Goal: Information Seeking & Learning: Learn about a topic

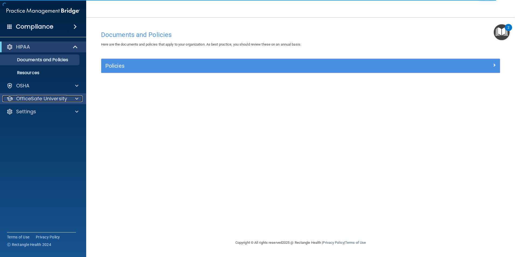
click at [50, 97] on p "OfficeSafe University" at bounding box center [41, 98] width 51 height 6
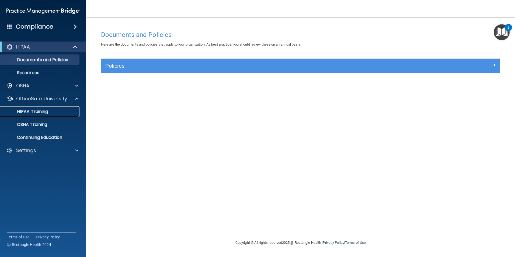
click at [51, 110] on div "HIPAA Training" at bounding box center [41, 111] width 74 height 5
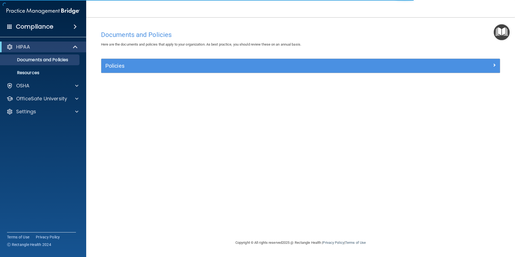
click at [74, 25] on span at bounding box center [75, 26] width 3 height 6
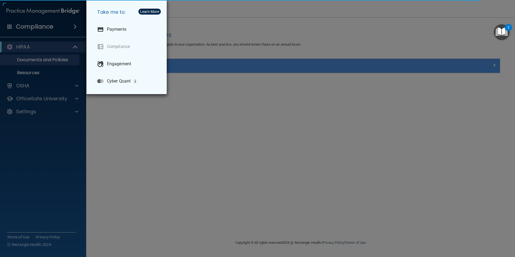
click at [10, 45] on div "Take me to: Payments Compliance Engagement Cyber Quant" at bounding box center [257, 128] width 515 height 257
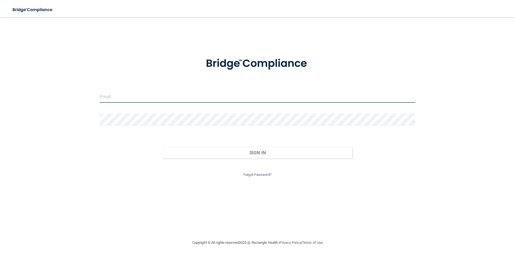
click at [162, 95] on input "email" at bounding box center [258, 96] width 316 height 12
type input "Darmax67@comcast.net"
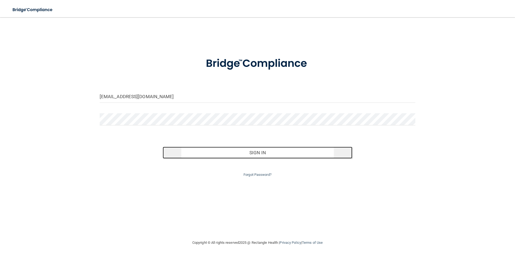
click at [267, 154] on button "Sign In" at bounding box center [258, 152] width 190 height 12
click at [335, 153] on button "Sign In" at bounding box center [258, 152] width 190 height 12
click at [198, 157] on button "Sign In" at bounding box center [258, 152] width 190 height 12
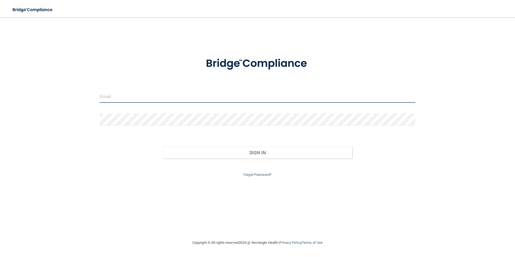
click at [160, 98] on input "email" at bounding box center [258, 96] width 316 height 12
type input "Darmax67@comcast.net"
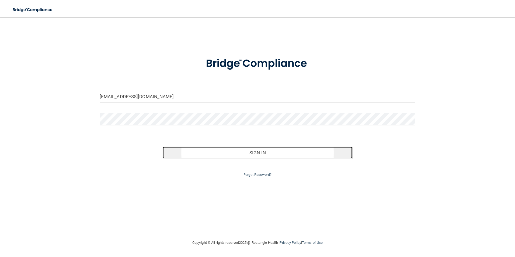
click at [232, 156] on button "Sign In" at bounding box center [258, 152] width 190 height 12
click at [174, 149] on button "Sign In" at bounding box center [258, 152] width 190 height 12
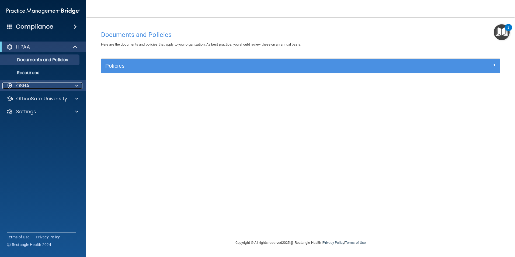
click at [75, 85] on span at bounding box center [76, 85] width 3 height 6
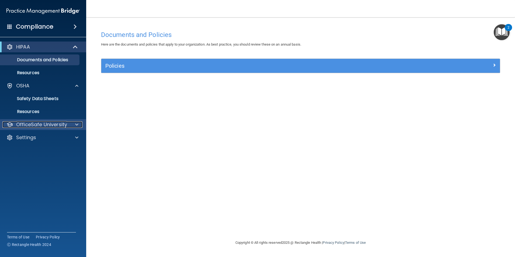
click at [76, 127] on span at bounding box center [76, 124] width 3 height 6
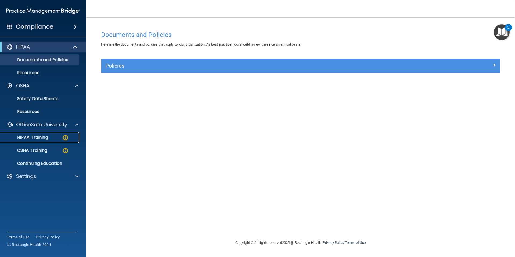
click at [49, 136] on div "HIPAA Training" at bounding box center [41, 137] width 74 height 5
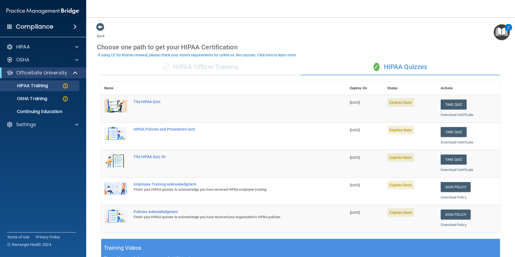
click at [481, 59] on div "✓ HIPAA Quizzes" at bounding box center [401, 67] width 200 height 16
click at [452, 104] on button "Take Quiz" at bounding box center [454, 104] width 26 height 10
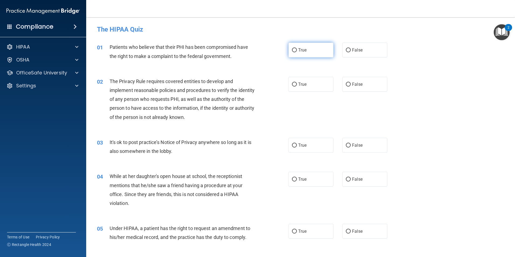
click at [298, 48] on span "True" at bounding box center [302, 49] width 8 height 5
click at [297, 48] on input "True" at bounding box center [294, 50] width 5 height 4
radio input "true"
click at [299, 81] on label "True" at bounding box center [310, 84] width 45 height 15
click at [297, 82] on input "True" at bounding box center [294, 84] width 5 height 4
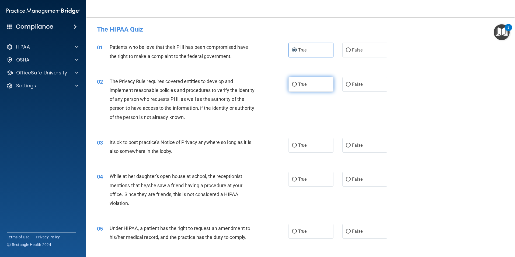
radio input "true"
click at [361, 140] on label "False" at bounding box center [364, 145] width 45 height 15
click at [351, 143] on input "False" at bounding box center [348, 145] width 5 height 4
radio input "true"
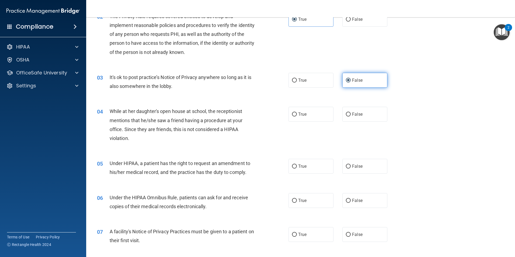
scroll to position [81, 0]
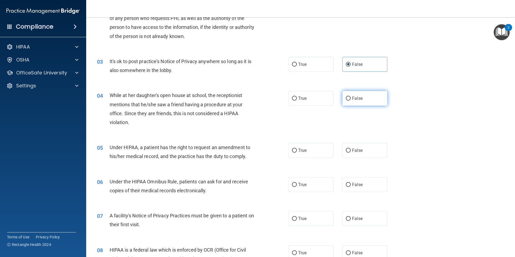
click at [360, 100] on label "False" at bounding box center [364, 98] width 45 height 15
click at [351, 100] on input "False" at bounding box center [348, 98] width 5 height 4
radio input "true"
click at [359, 149] on span "False" at bounding box center [357, 150] width 11 height 5
click at [351, 149] on input "False" at bounding box center [348, 150] width 5 height 4
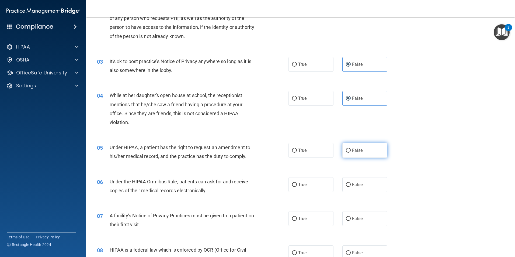
radio input "true"
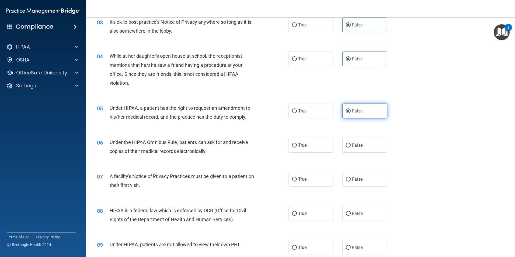
scroll to position [135, 0]
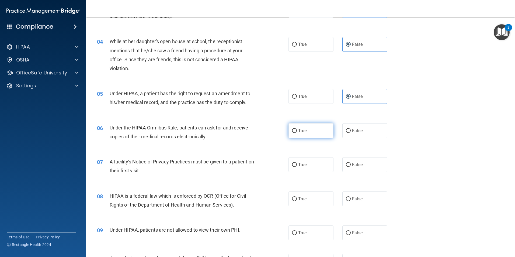
click at [319, 131] on label "True" at bounding box center [310, 130] width 45 height 15
click at [297, 131] on input "True" at bounding box center [294, 131] width 5 height 4
radio input "true"
click at [312, 169] on label "True" at bounding box center [310, 164] width 45 height 15
click at [297, 167] on input "True" at bounding box center [294, 165] width 5 height 4
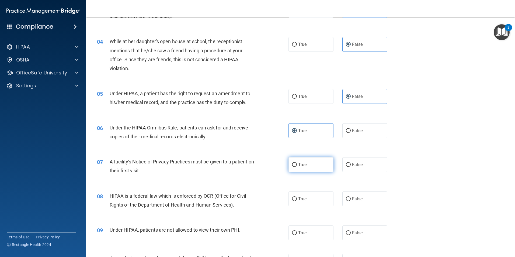
radio input "true"
click at [310, 193] on label "True" at bounding box center [310, 198] width 45 height 15
click at [297, 197] on input "True" at bounding box center [294, 199] width 5 height 4
radio input "true"
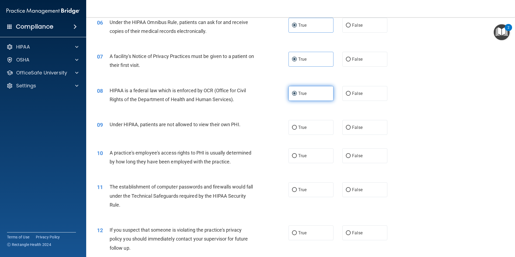
scroll to position [242, 0]
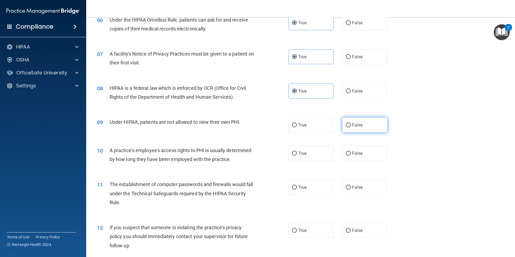
click at [366, 125] on label "False" at bounding box center [364, 124] width 45 height 15
click at [351, 125] on input "False" at bounding box center [348, 125] width 5 height 4
radio input "true"
click at [355, 158] on label "False" at bounding box center [364, 153] width 45 height 15
click at [351, 155] on input "False" at bounding box center [348, 153] width 5 height 4
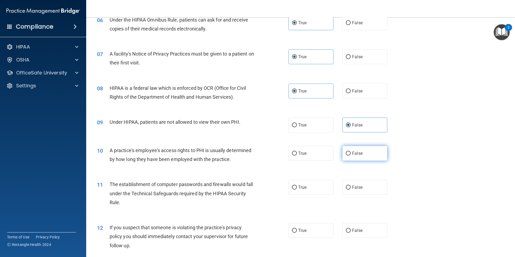
radio input "true"
click at [308, 189] on label "True" at bounding box center [310, 187] width 45 height 15
click at [297, 189] on input "True" at bounding box center [294, 187] width 5 height 4
radio input "true"
click at [303, 230] on span "True" at bounding box center [302, 230] width 8 height 5
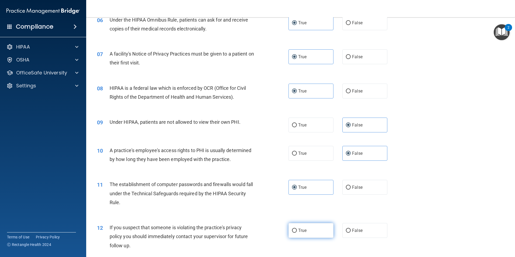
click at [297, 230] on input "True" at bounding box center [294, 230] width 5 height 4
radio input "true"
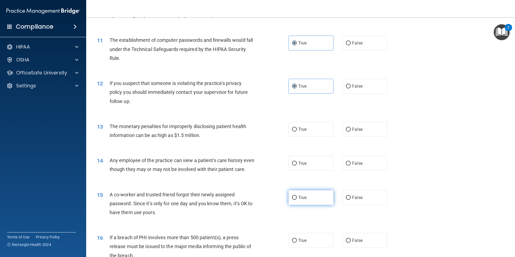
scroll to position [404, 0]
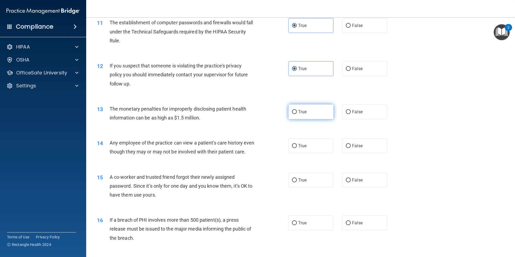
click at [313, 117] on label "True" at bounding box center [310, 111] width 45 height 15
click at [297, 114] on input "True" at bounding box center [294, 112] width 5 height 4
radio input "true"
click at [356, 149] on label "False" at bounding box center [364, 145] width 45 height 15
click at [351, 148] on input "False" at bounding box center [348, 146] width 5 height 4
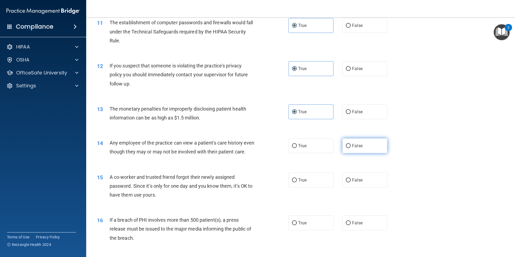
radio input "true"
click at [355, 187] on label "False" at bounding box center [364, 179] width 45 height 15
click at [351, 182] on input "False" at bounding box center [348, 180] width 5 height 4
radio input "true"
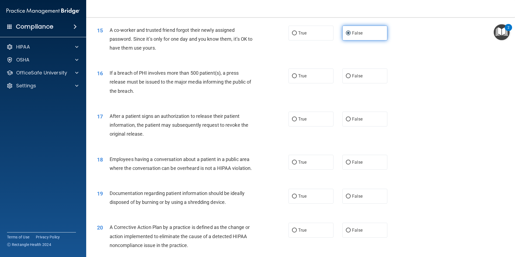
scroll to position [565, 0]
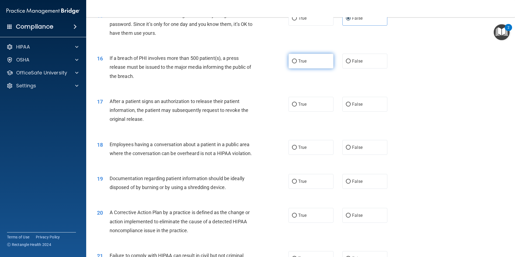
click at [304, 68] on label "True" at bounding box center [310, 61] width 45 height 15
click at [297, 63] on input "True" at bounding box center [294, 61] width 5 height 4
radio input "true"
click at [304, 107] on span "True" at bounding box center [302, 104] width 8 height 5
click at [297, 106] on input "True" at bounding box center [294, 104] width 5 height 4
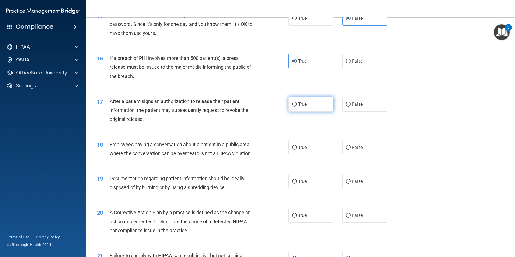
radio input "true"
click at [350, 155] on label "False" at bounding box center [364, 147] width 45 height 15
click at [350, 149] on input "False" at bounding box center [348, 147] width 5 height 4
radio input "true"
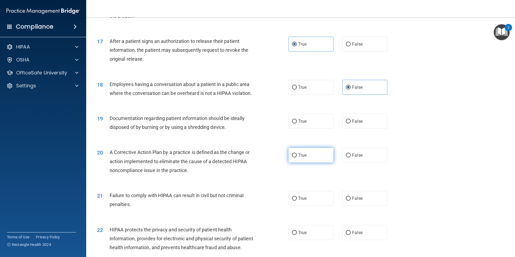
scroll to position [646, 0]
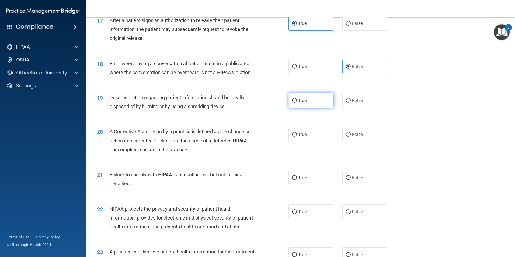
click at [312, 108] on label "True" at bounding box center [310, 100] width 45 height 15
click at [297, 103] on input "True" at bounding box center [294, 101] width 5 height 4
radio input "true"
click at [315, 142] on label "True" at bounding box center [310, 134] width 45 height 15
click at [297, 137] on input "True" at bounding box center [294, 134] width 5 height 4
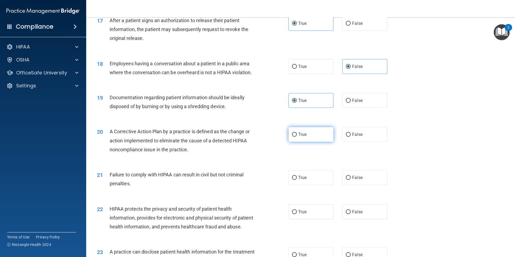
radio input "true"
click at [357, 185] on label "False" at bounding box center [364, 177] width 45 height 15
click at [351, 180] on input "False" at bounding box center [348, 178] width 5 height 4
radio input "true"
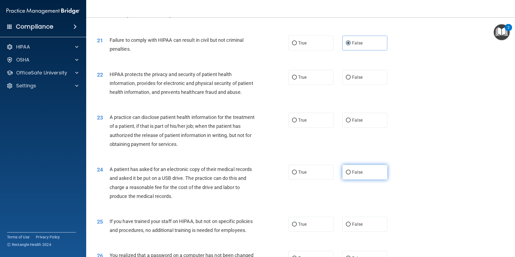
scroll to position [781, 0]
click at [315, 84] on label "True" at bounding box center [310, 76] width 45 height 15
click at [297, 79] on input "True" at bounding box center [294, 77] width 5 height 4
radio input "true"
click at [362, 127] on label "False" at bounding box center [364, 119] width 45 height 15
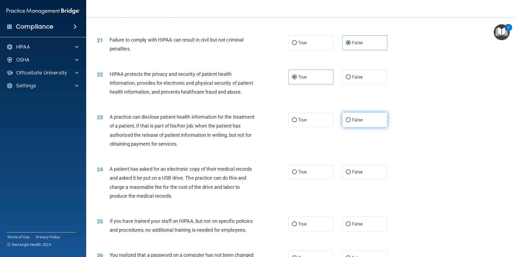
click at [351, 122] on input "False" at bounding box center [348, 120] width 5 height 4
radio input "true"
click at [312, 179] on label "True" at bounding box center [310, 171] width 45 height 15
click at [297, 174] on input "True" at bounding box center [294, 172] width 5 height 4
radio input "true"
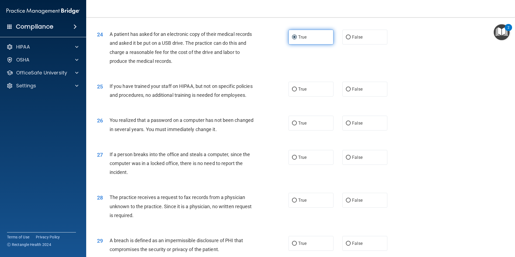
scroll to position [942, 0]
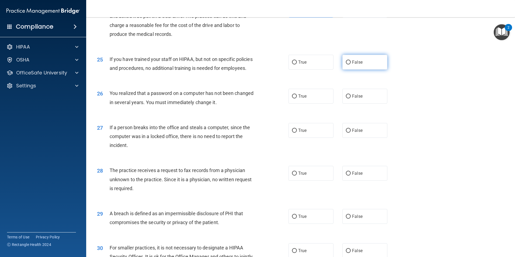
click at [365, 69] on label "False" at bounding box center [364, 62] width 45 height 15
click at [351, 64] on input "False" at bounding box center [348, 62] width 5 height 4
radio input "true"
click at [305, 103] on label "True" at bounding box center [310, 96] width 45 height 15
click at [297, 98] on input "True" at bounding box center [294, 96] width 5 height 4
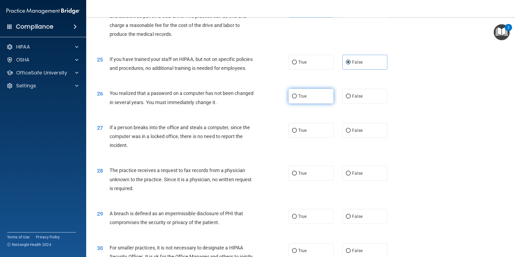
radio input "true"
click at [348, 138] on label "False" at bounding box center [364, 130] width 45 height 15
click at [348, 132] on input "False" at bounding box center [348, 130] width 5 height 4
radio input "true"
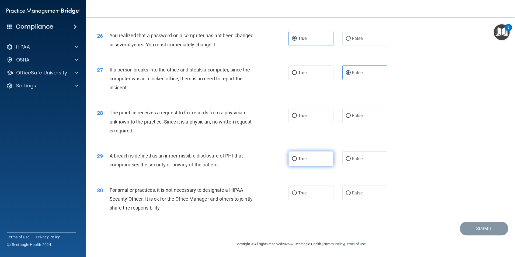
scroll to position [1023, 0]
click at [355, 118] on span "False" at bounding box center [357, 115] width 11 height 5
click at [351, 118] on input "False" at bounding box center [348, 116] width 5 height 4
radio input "true"
click at [307, 161] on label "True" at bounding box center [310, 158] width 45 height 15
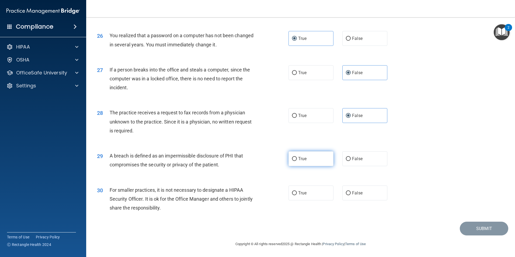
click at [297, 161] on input "True" at bounding box center [294, 159] width 5 height 4
radio input "true"
click at [367, 200] on label "False" at bounding box center [364, 192] width 45 height 15
click at [351, 195] on input "False" at bounding box center [348, 193] width 5 height 4
radio input "true"
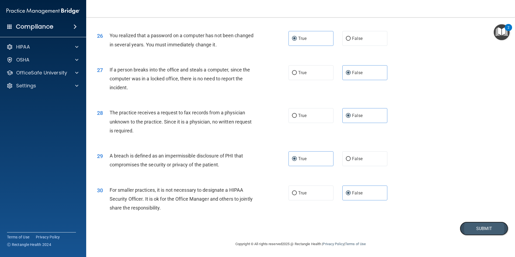
click at [465, 231] on button "Submit" at bounding box center [484, 228] width 48 height 14
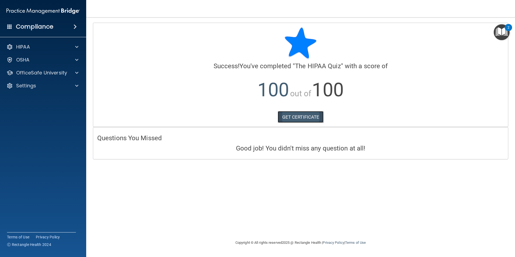
click at [310, 120] on link "GET CERTIFICATE" at bounding box center [301, 117] width 46 height 12
click at [51, 74] on p "OfficeSafe University" at bounding box center [41, 72] width 51 height 6
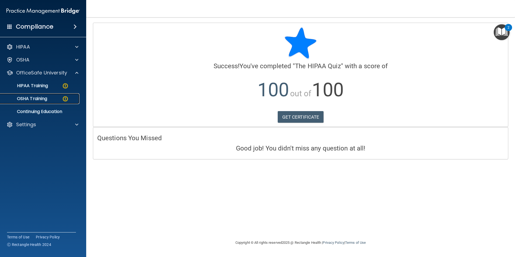
click at [50, 98] on div "OSHA Training" at bounding box center [41, 98] width 74 height 5
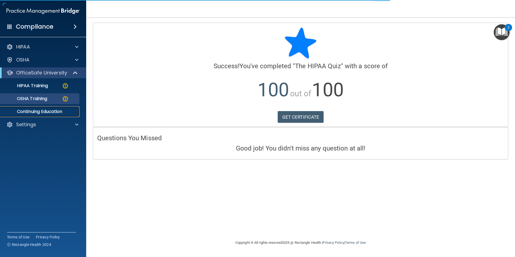
click at [61, 111] on p "Continuing Education" at bounding box center [41, 111] width 74 height 5
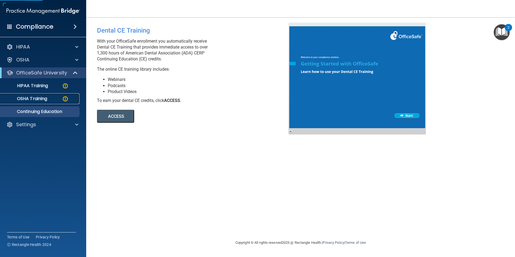
click at [40, 100] on p "OSHA Training" at bounding box center [26, 98] width 44 height 5
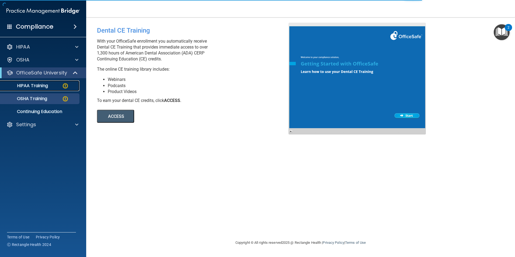
click at [42, 86] on p "HIPAA Training" at bounding box center [26, 85] width 44 height 5
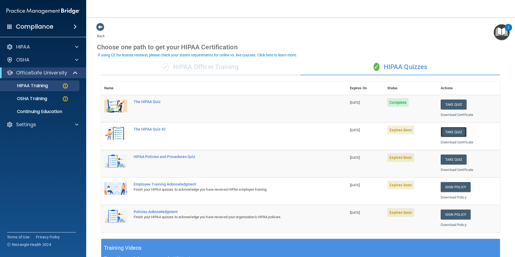
click at [450, 132] on button "Take Quiz" at bounding box center [454, 132] width 26 height 10
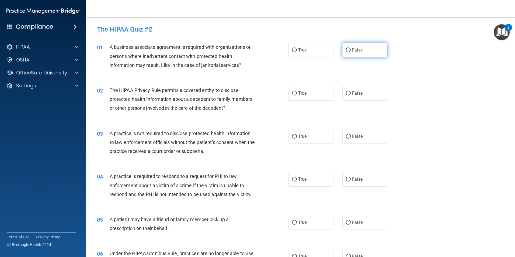
click at [362, 51] on label "False" at bounding box center [364, 50] width 45 height 15
click at [351, 51] on input "False" at bounding box center [348, 50] width 5 height 4
radio input "true"
click at [298, 95] on span "True" at bounding box center [302, 92] width 8 height 5
click at [297, 95] on input "True" at bounding box center [294, 93] width 5 height 4
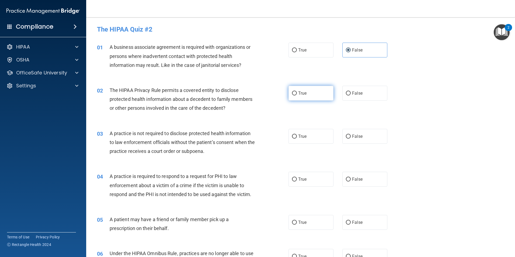
radio input "true"
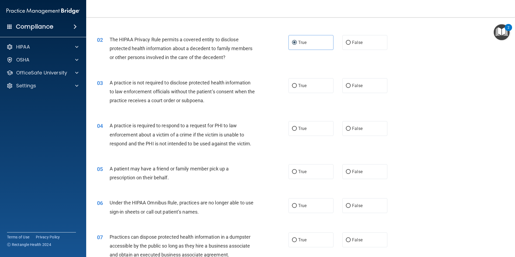
scroll to position [81, 0]
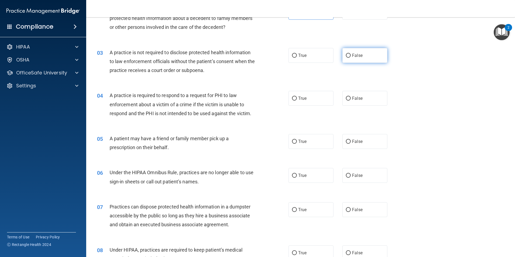
click at [362, 57] on label "False" at bounding box center [364, 55] width 45 height 15
click at [351, 57] on input "False" at bounding box center [348, 56] width 5 height 4
radio input "true"
click at [308, 100] on label "True" at bounding box center [310, 98] width 45 height 15
click at [297, 100] on input "True" at bounding box center [294, 98] width 5 height 4
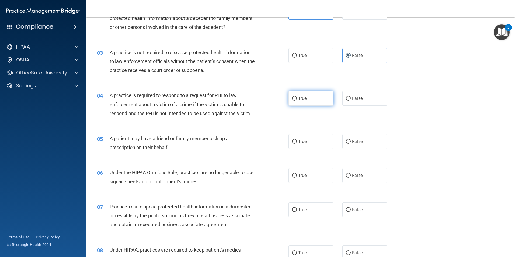
radio input "true"
click at [312, 142] on label "True" at bounding box center [310, 141] width 45 height 15
click at [297, 142] on input "True" at bounding box center [294, 141] width 5 height 4
radio input "true"
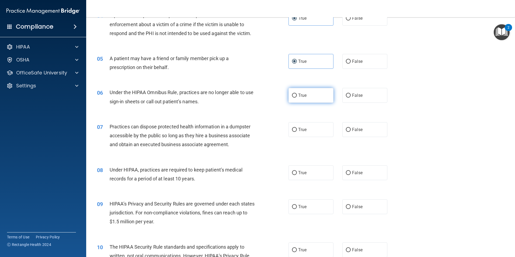
scroll to position [162, 0]
click at [354, 96] on span "False" at bounding box center [357, 94] width 11 height 5
click at [351, 96] on input "False" at bounding box center [348, 95] width 5 height 4
radio input "true"
click at [382, 128] on label "False" at bounding box center [364, 128] width 45 height 15
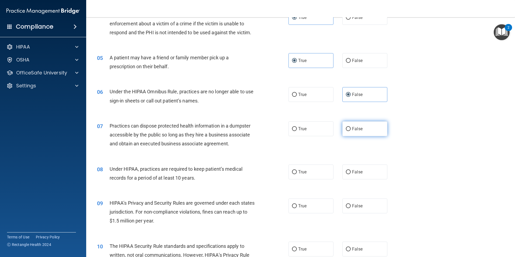
click at [351, 128] on input "False" at bounding box center [348, 129] width 5 height 4
radio input "true"
click at [362, 171] on label "False" at bounding box center [364, 171] width 45 height 15
click at [351, 171] on input "False" at bounding box center [348, 172] width 5 height 4
radio input "true"
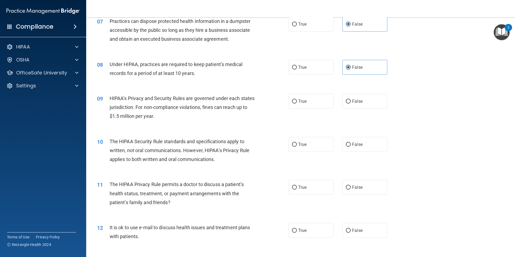
scroll to position [269, 0]
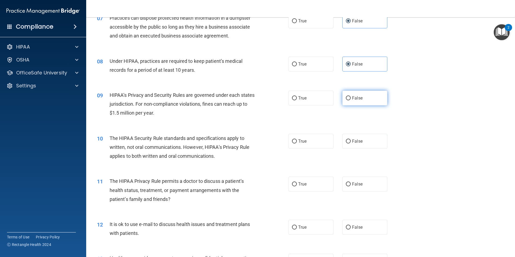
click at [355, 100] on span "False" at bounding box center [357, 97] width 11 height 5
click at [351, 100] on input "False" at bounding box center [348, 98] width 5 height 4
radio input "true"
click at [313, 139] on label "True" at bounding box center [310, 141] width 45 height 15
click at [297, 139] on input "True" at bounding box center [294, 141] width 5 height 4
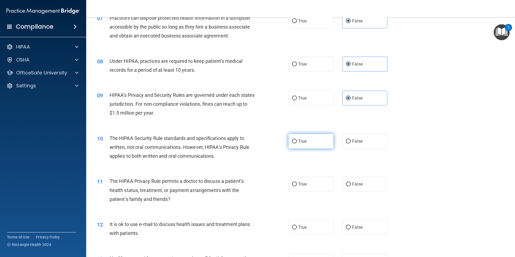
radio input "true"
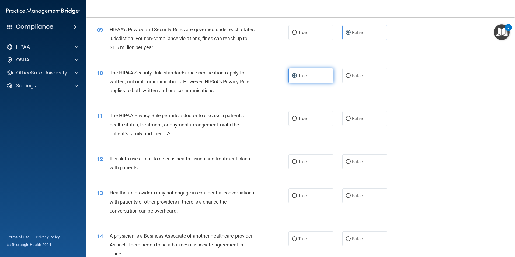
scroll to position [377, 0]
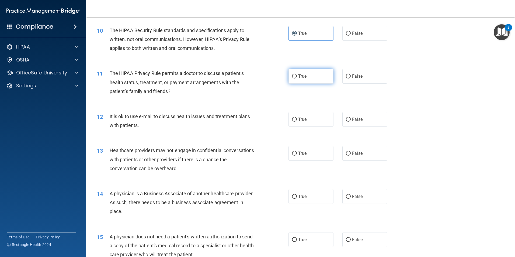
click at [316, 79] on label "True" at bounding box center [310, 76] width 45 height 15
click at [297, 78] on input "True" at bounding box center [294, 76] width 5 height 4
radio input "true"
click at [315, 154] on label "True" at bounding box center [310, 153] width 45 height 15
click at [297, 154] on input "True" at bounding box center [294, 153] width 5 height 4
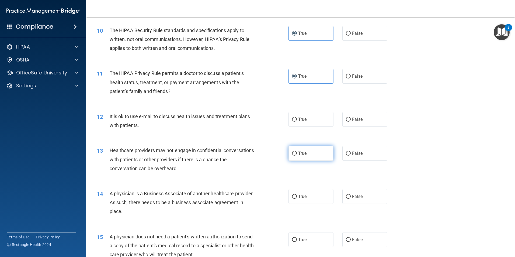
radio input "true"
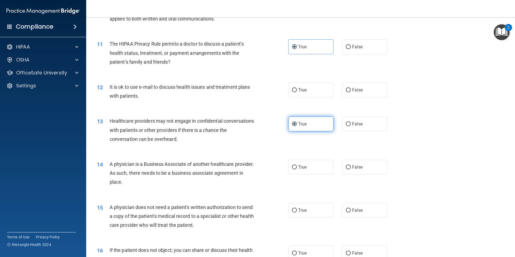
scroll to position [431, 0]
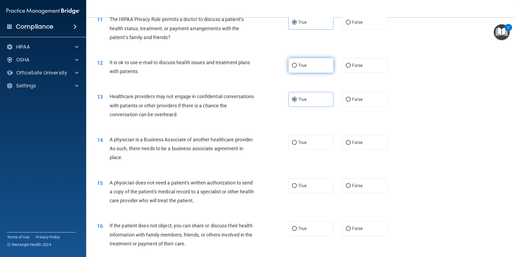
click at [313, 70] on label "True" at bounding box center [310, 65] width 45 height 15
click at [297, 68] on input "True" at bounding box center [294, 66] width 5 height 4
radio input "true"
click at [352, 101] on span "False" at bounding box center [357, 99] width 11 height 5
click at [351, 101] on input "False" at bounding box center [348, 99] width 5 height 4
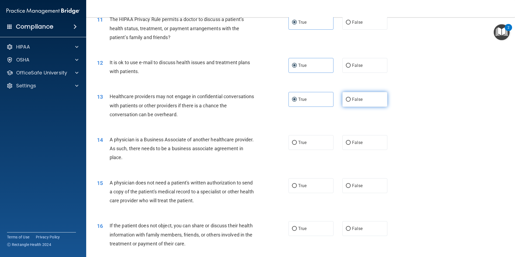
radio input "true"
radio input "false"
click at [356, 144] on span "False" at bounding box center [357, 142] width 11 height 5
click at [351, 144] on input "False" at bounding box center [348, 143] width 5 height 4
radio input "true"
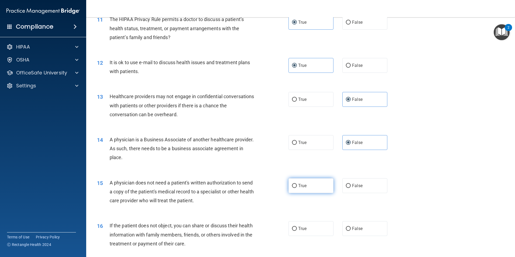
click at [317, 188] on label "True" at bounding box center [310, 185] width 45 height 15
click at [297, 188] on input "True" at bounding box center [294, 186] width 5 height 4
radio input "true"
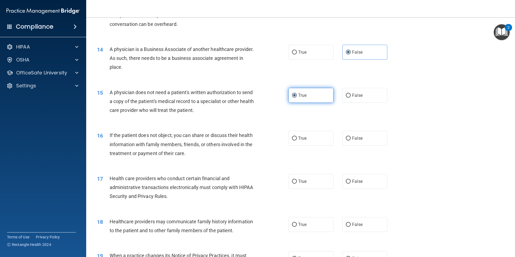
scroll to position [539, 0]
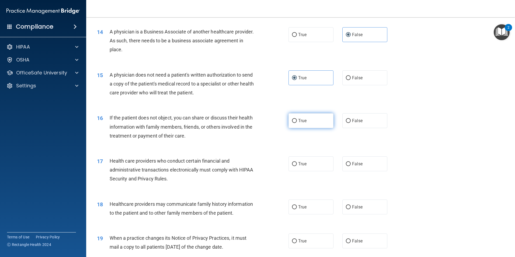
click at [309, 119] on label "True" at bounding box center [310, 120] width 45 height 15
click at [297, 119] on input "True" at bounding box center [294, 121] width 5 height 4
radio input "true"
click at [314, 162] on label "True" at bounding box center [310, 163] width 45 height 15
click at [297, 162] on input "True" at bounding box center [294, 164] width 5 height 4
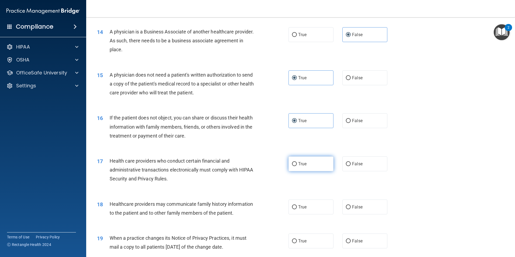
radio input "true"
click at [353, 208] on span "False" at bounding box center [357, 206] width 11 height 5
click at [351, 208] on input "False" at bounding box center [348, 207] width 5 height 4
radio input "true"
click at [354, 236] on label "False" at bounding box center [364, 240] width 45 height 15
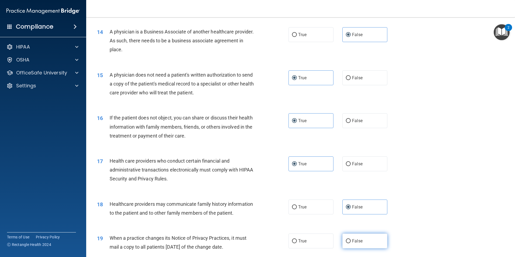
click at [351, 239] on input "False" at bounding box center [348, 241] width 5 height 4
radio input "true"
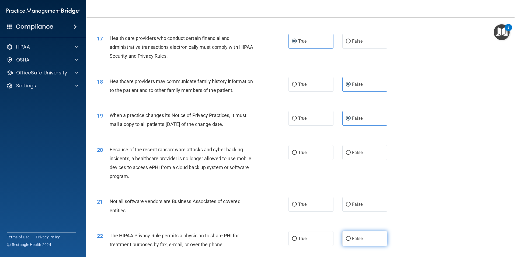
scroll to position [673, 0]
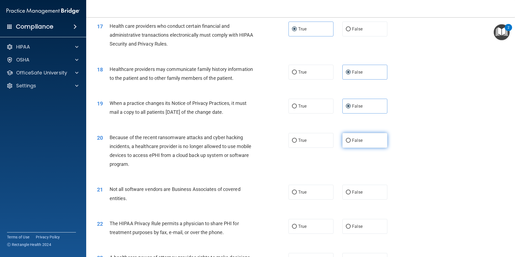
click at [365, 142] on label "False" at bounding box center [364, 140] width 45 height 15
click at [351, 142] on input "False" at bounding box center [348, 140] width 5 height 4
radio input "true"
click at [320, 193] on label "True" at bounding box center [310, 191] width 45 height 15
click at [297, 193] on input "True" at bounding box center [294, 192] width 5 height 4
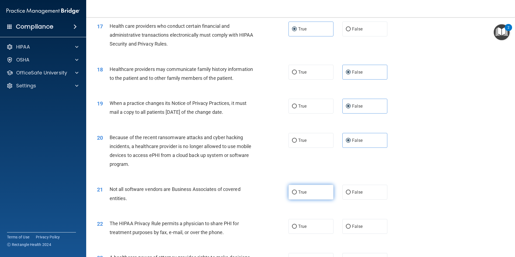
radio input "true"
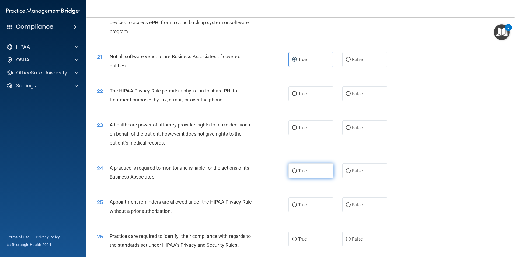
scroll to position [808, 0]
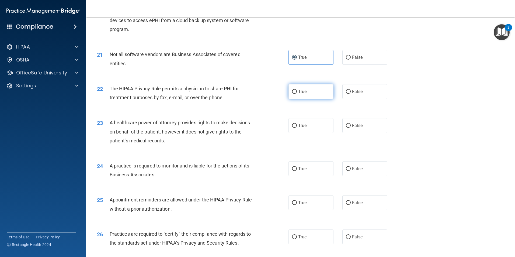
click at [313, 91] on label "True" at bounding box center [310, 91] width 45 height 15
click at [297, 91] on input "True" at bounding box center [294, 92] width 5 height 4
radio input "true"
click at [354, 128] on span "False" at bounding box center [357, 125] width 11 height 5
click at [351, 128] on input "False" at bounding box center [348, 126] width 5 height 4
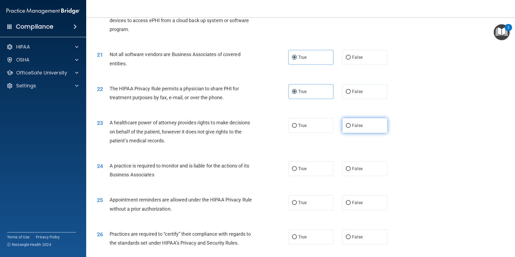
radio input "true"
click at [356, 169] on span "False" at bounding box center [357, 168] width 11 height 5
click at [351, 169] on input "False" at bounding box center [348, 169] width 5 height 4
radio input "true"
click at [314, 201] on label "True" at bounding box center [310, 202] width 45 height 15
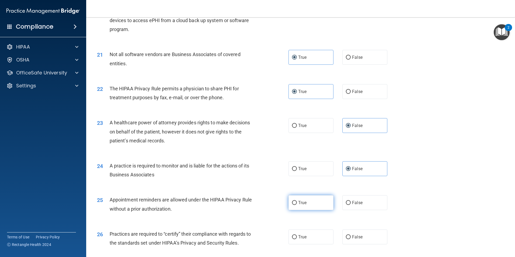
click at [297, 201] on input "True" at bounding box center [294, 203] width 5 height 4
radio input "true"
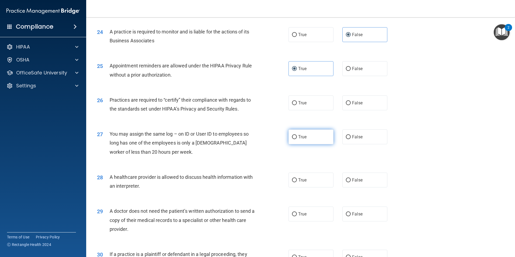
scroll to position [942, 0]
click at [361, 103] on label "False" at bounding box center [364, 102] width 45 height 15
click at [351, 103] on input "False" at bounding box center [348, 102] width 5 height 4
radio input "true"
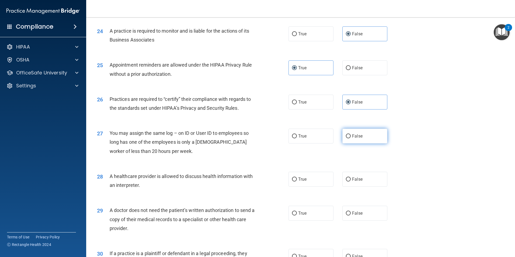
click at [367, 134] on label "False" at bounding box center [364, 135] width 45 height 15
click at [351, 134] on input "False" at bounding box center [348, 136] width 5 height 4
radio input "true"
click at [311, 178] on label "True" at bounding box center [310, 179] width 45 height 15
click at [297, 178] on input "True" at bounding box center [294, 179] width 5 height 4
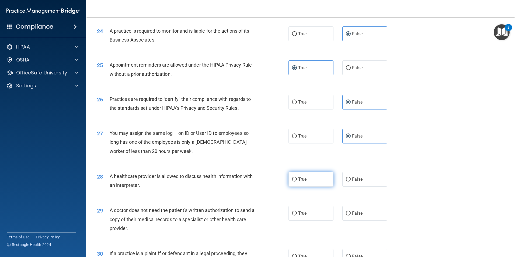
radio input "true"
click at [312, 212] on label "True" at bounding box center [310, 212] width 45 height 15
click at [297, 212] on input "True" at bounding box center [294, 213] width 5 height 4
radio input "true"
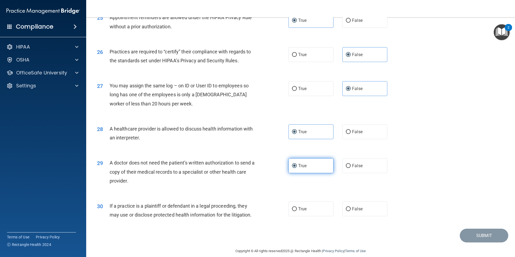
scroll to position [997, 0]
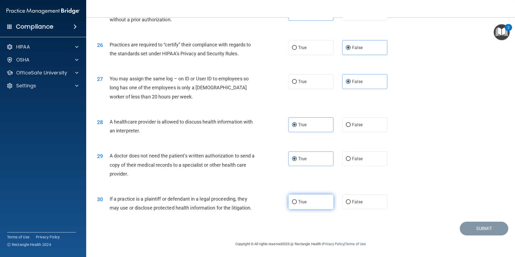
click at [311, 203] on label "True" at bounding box center [310, 201] width 45 height 15
click at [297, 203] on input "True" at bounding box center [294, 202] width 5 height 4
radio input "true"
click at [473, 225] on button "Submit" at bounding box center [484, 228] width 48 height 14
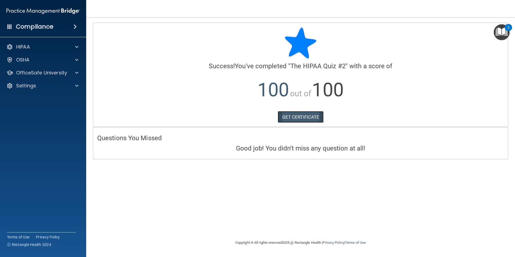
click at [285, 120] on link "GET CERTIFICATE" at bounding box center [301, 117] width 46 height 12
click at [49, 74] on p "OfficeSafe University" at bounding box center [41, 72] width 51 height 6
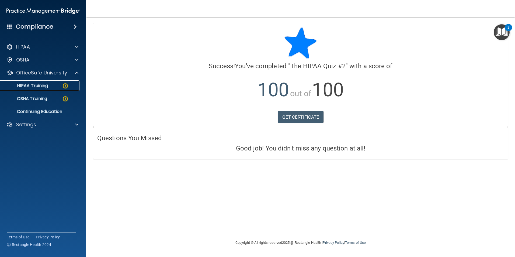
click at [56, 87] on div "HIPAA Training" at bounding box center [41, 85] width 74 height 5
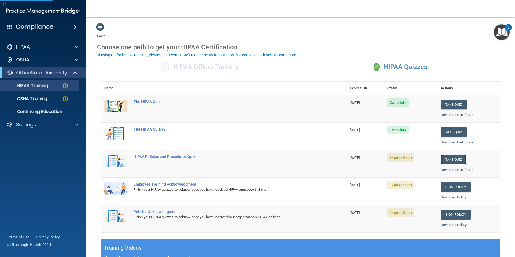
click at [446, 161] on button "Take Quiz" at bounding box center [454, 159] width 26 height 10
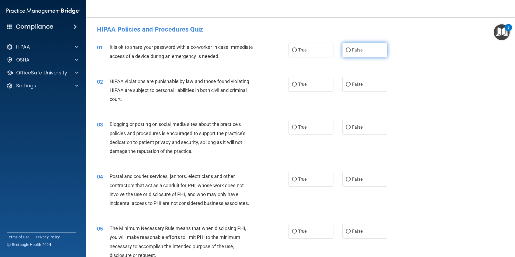
click at [348, 48] on input "False" at bounding box center [348, 50] width 5 height 4
radio input "true"
click at [295, 85] on input "True" at bounding box center [294, 84] width 5 height 4
radio input "true"
click at [348, 127] on label "False" at bounding box center [364, 127] width 45 height 15
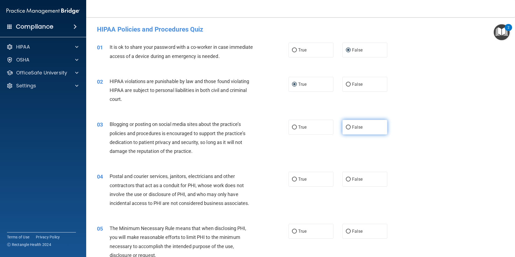
click at [348, 127] on input "False" at bounding box center [348, 127] width 5 height 4
radio input "true"
click at [303, 173] on label "True" at bounding box center [310, 179] width 45 height 15
click at [297, 177] on input "True" at bounding box center [294, 179] width 5 height 4
radio input "true"
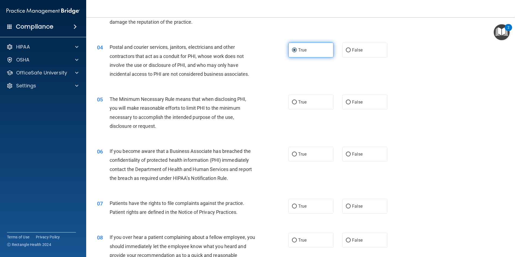
scroll to position [135, 0]
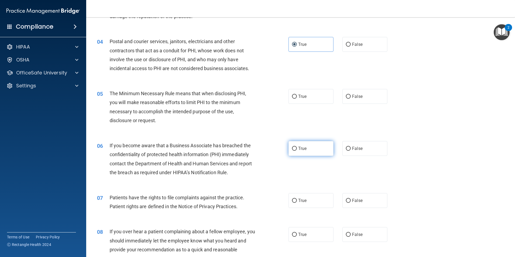
click at [310, 151] on label "True" at bounding box center [310, 148] width 45 height 15
click at [297, 151] on input "True" at bounding box center [294, 148] width 5 height 4
radio input "true"
click at [310, 94] on label "True" at bounding box center [310, 96] width 45 height 15
click at [297, 95] on input "True" at bounding box center [294, 97] width 5 height 4
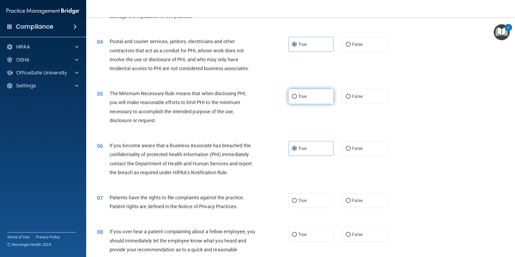
radio input "true"
click at [352, 149] on span "False" at bounding box center [357, 148] width 11 height 5
click at [351, 149] on input "False" at bounding box center [348, 148] width 5 height 4
radio input "true"
radio input "false"
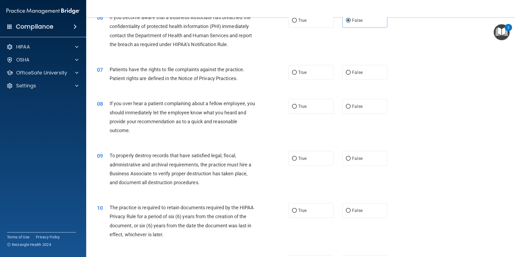
scroll to position [269, 0]
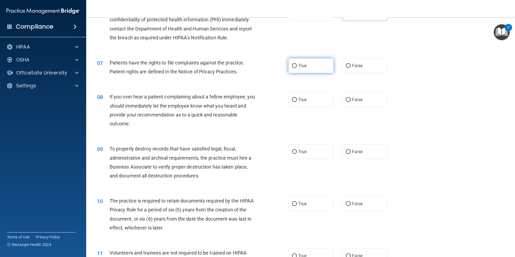
click at [302, 68] on label "True" at bounding box center [310, 65] width 45 height 15
click at [297, 68] on input "True" at bounding box center [294, 66] width 5 height 4
radio input "true"
click at [362, 104] on label "False" at bounding box center [364, 99] width 45 height 15
click at [351, 102] on input "False" at bounding box center [348, 100] width 5 height 4
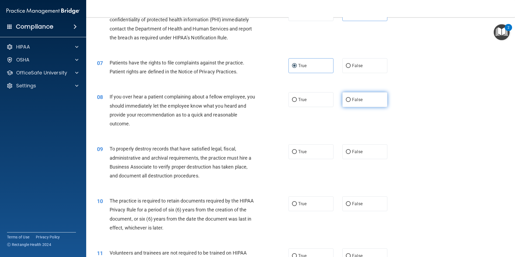
radio input "true"
click at [355, 156] on label "False" at bounding box center [364, 151] width 45 height 15
click at [351, 154] on input "False" at bounding box center [348, 152] width 5 height 4
radio input "true"
click at [300, 202] on span "True" at bounding box center [302, 203] width 8 height 5
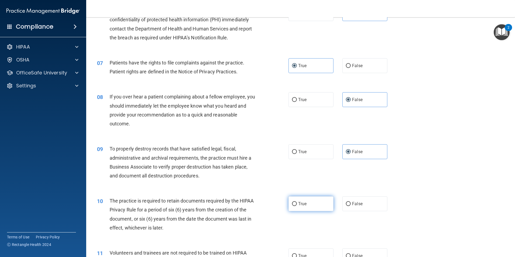
click at [297, 202] on input "True" at bounding box center [294, 204] width 5 height 4
radio input "true"
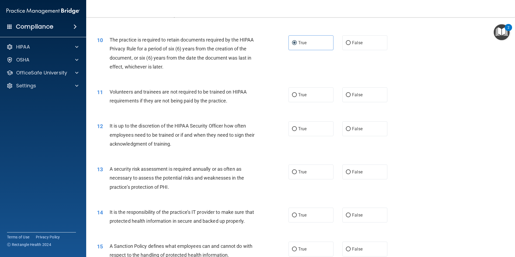
scroll to position [458, 0]
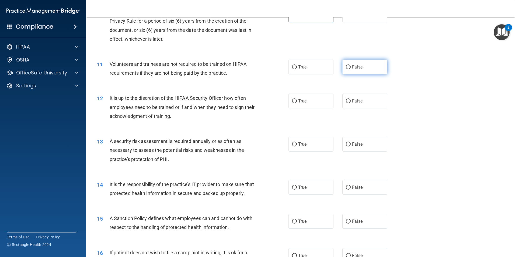
click at [375, 70] on label "False" at bounding box center [364, 67] width 45 height 15
click at [351, 69] on input "False" at bounding box center [348, 67] width 5 height 4
radio input "true"
click at [353, 102] on span "False" at bounding box center [357, 100] width 11 height 5
click at [351, 102] on input "False" at bounding box center [348, 101] width 5 height 4
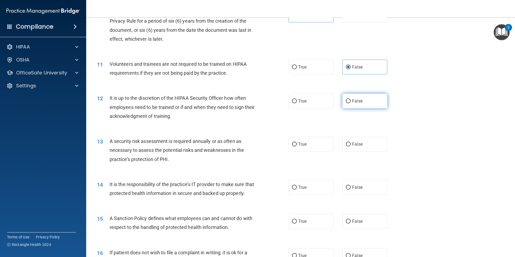
radio input "true"
click at [302, 144] on span "True" at bounding box center [302, 143] width 8 height 5
click at [297, 144] on input "True" at bounding box center [294, 144] width 5 height 4
radio input "true"
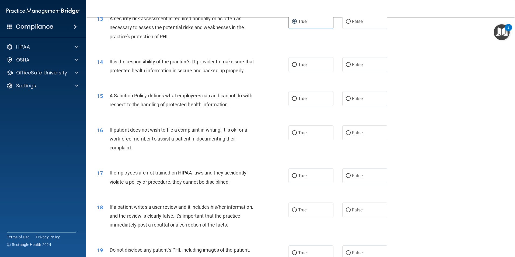
scroll to position [592, 0]
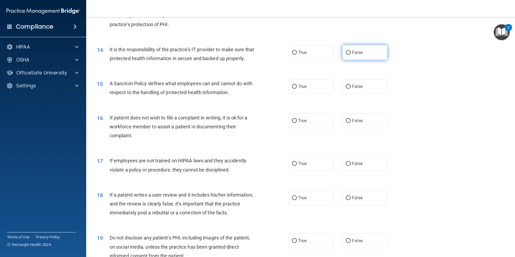
click at [360, 58] on label "False" at bounding box center [364, 52] width 45 height 15
click at [351, 55] on input "False" at bounding box center [348, 53] width 5 height 4
radio input "true"
click at [352, 89] on span "False" at bounding box center [357, 86] width 11 height 5
click at [351, 89] on input "False" at bounding box center [348, 87] width 5 height 4
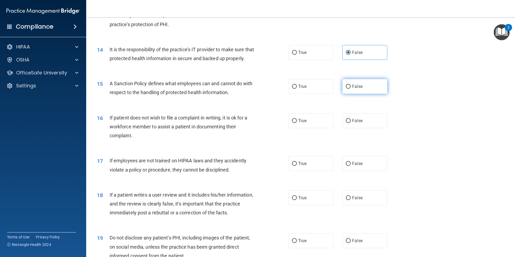
radio input "true"
click at [301, 124] on label "True" at bounding box center [310, 120] width 45 height 15
click at [297, 123] on input "True" at bounding box center [294, 121] width 5 height 4
radio input "true"
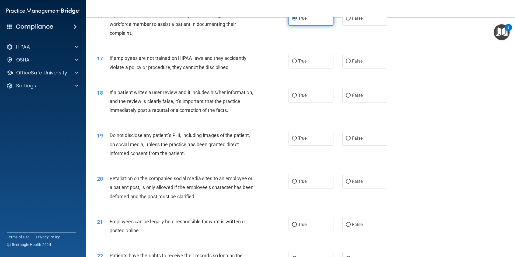
scroll to position [700, 0]
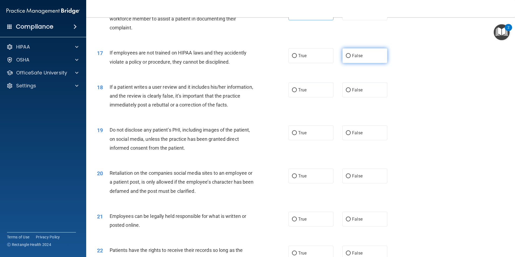
click at [364, 63] on label "False" at bounding box center [364, 55] width 45 height 15
click at [351, 58] on input "False" at bounding box center [348, 56] width 5 height 4
radio input "true"
click at [364, 97] on label "False" at bounding box center [364, 89] width 45 height 15
click at [351, 92] on input "False" at bounding box center [348, 90] width 5 height 4
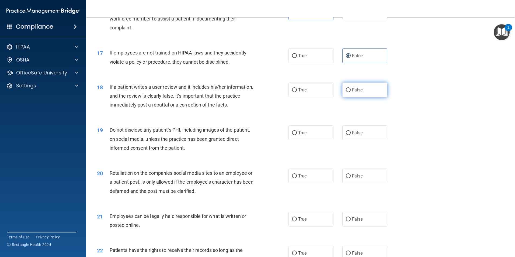
radio input "true"
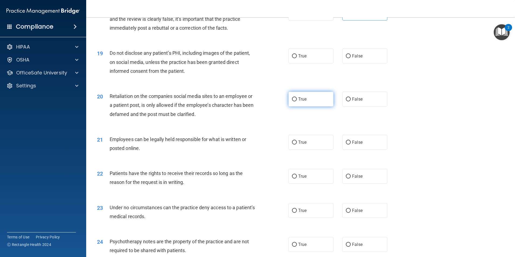
scroll to position [781, 0]
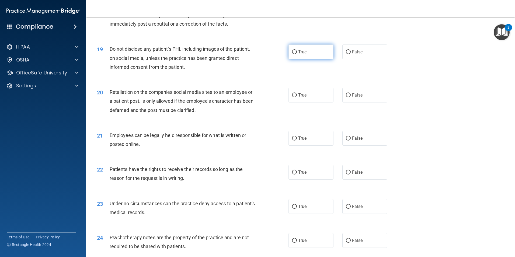
click at [306, 59] on label "True" at bounding box center [310, 51] width 45 height 15
click at [297, 54] on input "True" at bounding box center [294, 52] width 5 height 4
radio input "true"
click at [365, 102] on label "False" at bounding box center [364, 95] width 45 height 15
click at [351, 97] on input "False" at bounding box center [348, 95] width 5 height 4
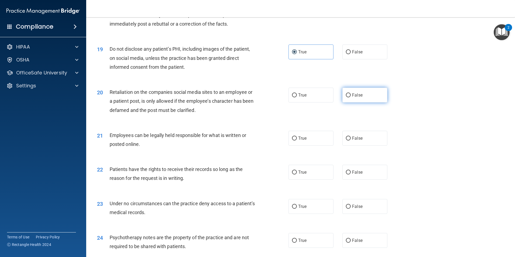
radio input "true"
click at [309, 145] on label "True" at bounding box center [310, 138] width 45 height 15
click at [297, 140] on input "True" at bounding box center [294, 138] width 5 height 4
radio input "true"
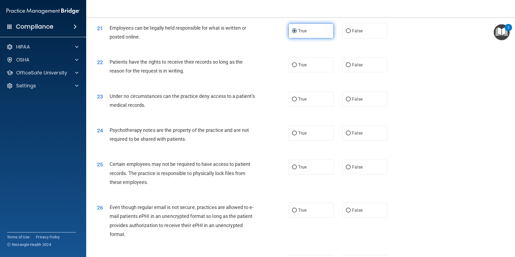
scroll to position [889, 0]
click at [360, 72] on label "False" at bounding box center [364, 64] width 45 height 15
click at [351, 67] on input "False" at bounding box center [348, 64] width 5 height 4
radio input "true"
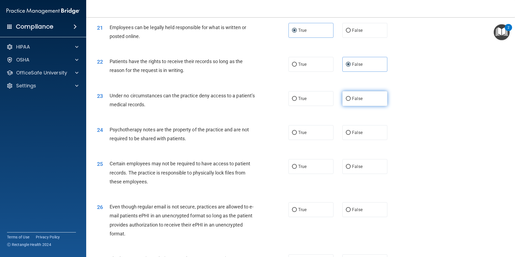
click at [357, 106] on label "False" at bounding box center [364, 98] width 45 height 15
click at [351, 101] on input "False" at bounding box center [348, 99] width 5 height 4
radio input "true"
click at [313, 140] on label "True" at bounding box center [310, 132] width 45 height 15
click at [297, 135] on input "True" at bounding box center [294, 133] width 5 height 4
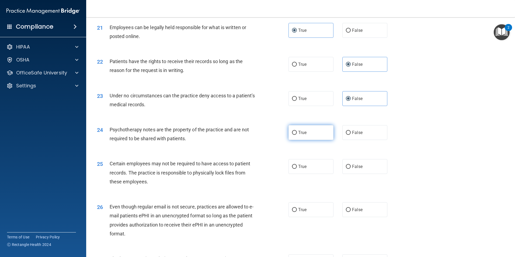
radio input "true"
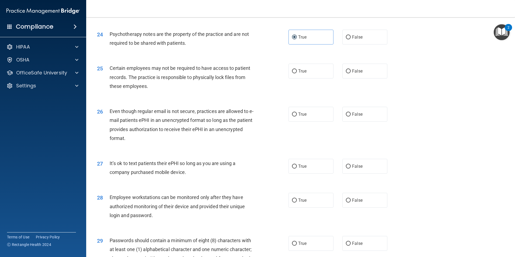
scroll to position [996, 0]
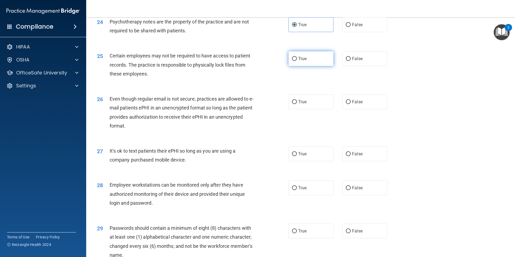
click at [309, 66] on label "True" at bounding box center [310, 58] width 45 height 15
click at [297, 61] on input "True" at bounding box center [294, 59] width 5 height 4
radio input "true"
click at [316, 109] on label "True" at bounding box center [310, 101] width 45 height 15
click at [297, 104] on input "True" at bounding box center [294, 102] width 5 height 4
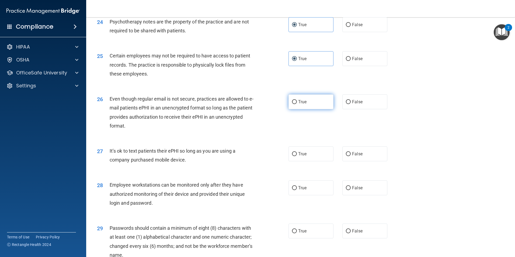
radio input "true"
click at [355, 156] on span "False" at bounding box center [357, 153] width 11 height 5
click at [351, 156] on input "False" at bounding box center [348, 154] width 5 height 4
radio input "true"
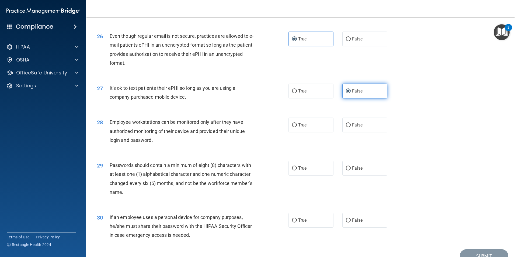
scroll to position [1077, 0]
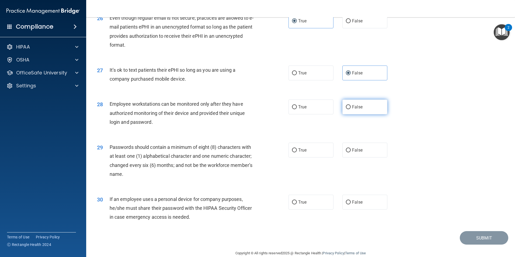
click at [362, 113] on label "False" at bounding box center [364, 106] width 45 height 15
click at [351, 109] on input "False" at bounding box center [348, 107] width 5 height 4
radio input "true"
click at [299, 156] on label "True" at bounding box center [310, 149] width 45 height 15
click at [297, 152] on input "True" at bounding box center [294, 150] width 5 height 4
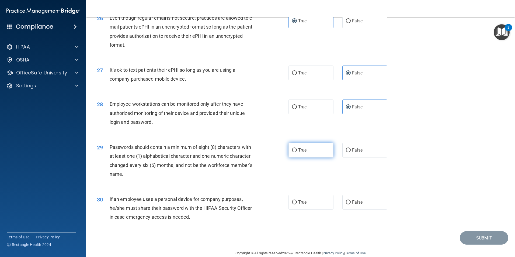
radio input "true"
click at [361, 209] on label "False" at bounding box center [364, 201] width 45 height 15
click at [351, 204] on input "False" at bounding box center [348, 202] width 5 height 4
radio input "true"
click at [484, 243] on button "Submit" at bounding box center [484, 238] width 48 height 14
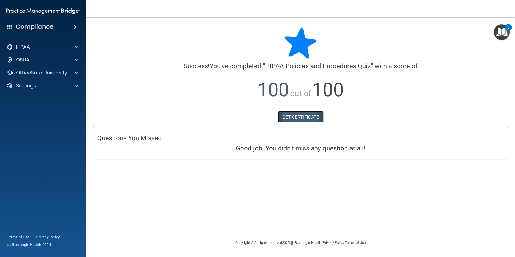
click at [298, 120] on link "GET CERTIFICATE" at bounding box center [301, 117] width 46 height 12
click at [60, 74] on p "OfficeSafe University" at bounding box center [41, 72] width 51 height 6
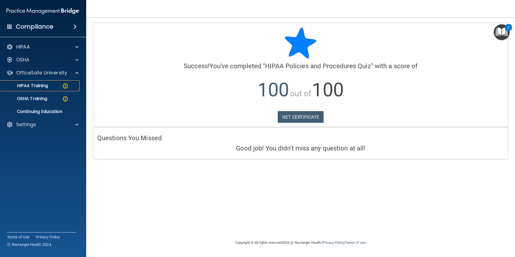
click at [66, 88] on img at bounding box center [65, 85] width 7 height 7
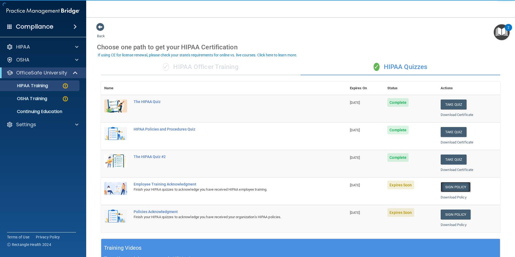
click at [446, 188] on link "Sign Policy" at bounding box center [456, 187] width 30 height 10
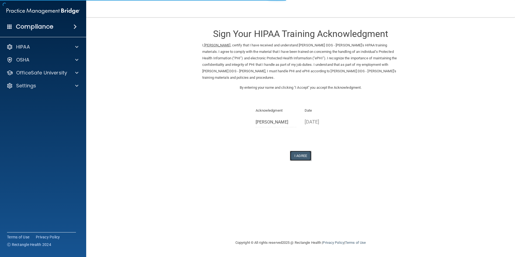
click at [300, 158] on button "I Agree" at bounding box center [301, 156] width 22 height 10
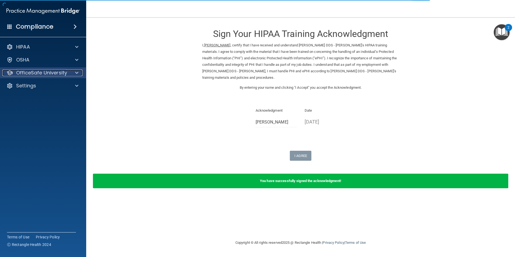
click at [54, 75] on p "OfficeSafe University" at bounding box center [41, 72] width 51 height 6
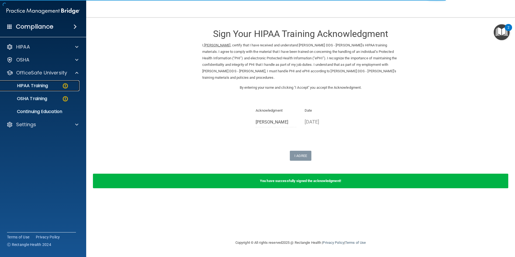
click at [51, 83] on div "HIPAA Training" at bounding box center [41, 85] width 74 height 5
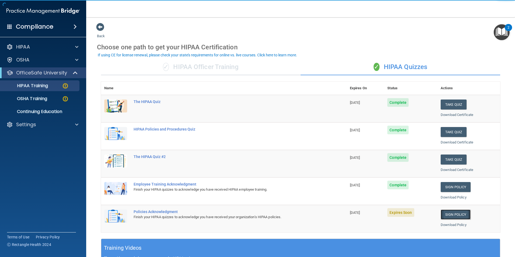
click at [446, 215] on link "Sign Policy" at bounding box center [456, 214] width 30 height 10
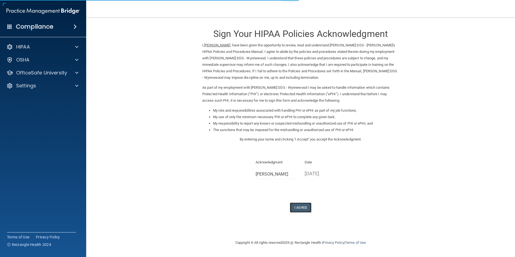
click at [301, 206] on button "I Agree" at bounding box center [301, 207] width 22 height 10
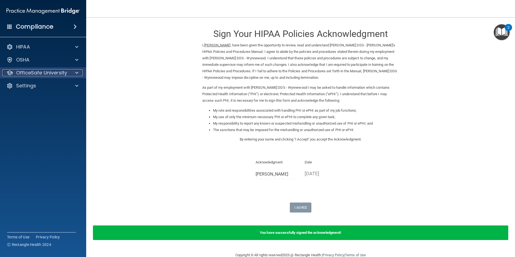
click at [38, 71] on p "OfficeSafe University" at bounding box center [41, 72] width 51 height 6
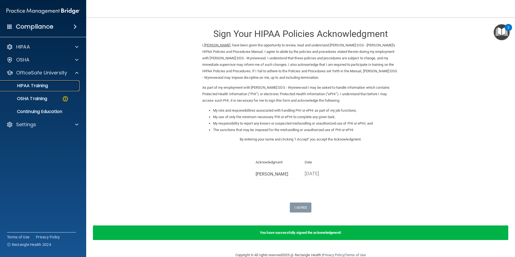
click at [42, 86] on p "HIPAA Training" at bounding box center [26, 85] width 44 height 5
